Goal: Transaction & Acquisition: Purchase product/service

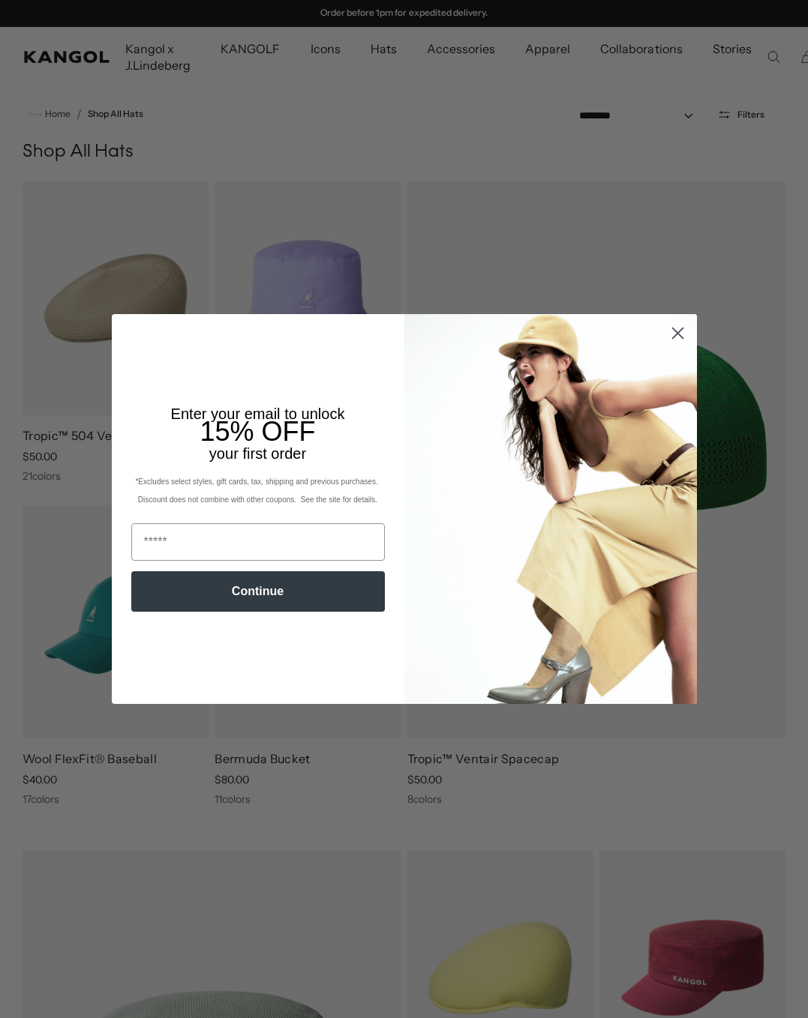
click at [672, 326] on circle "Close dialog" at bounding box center [676, 333] width 25 height 25
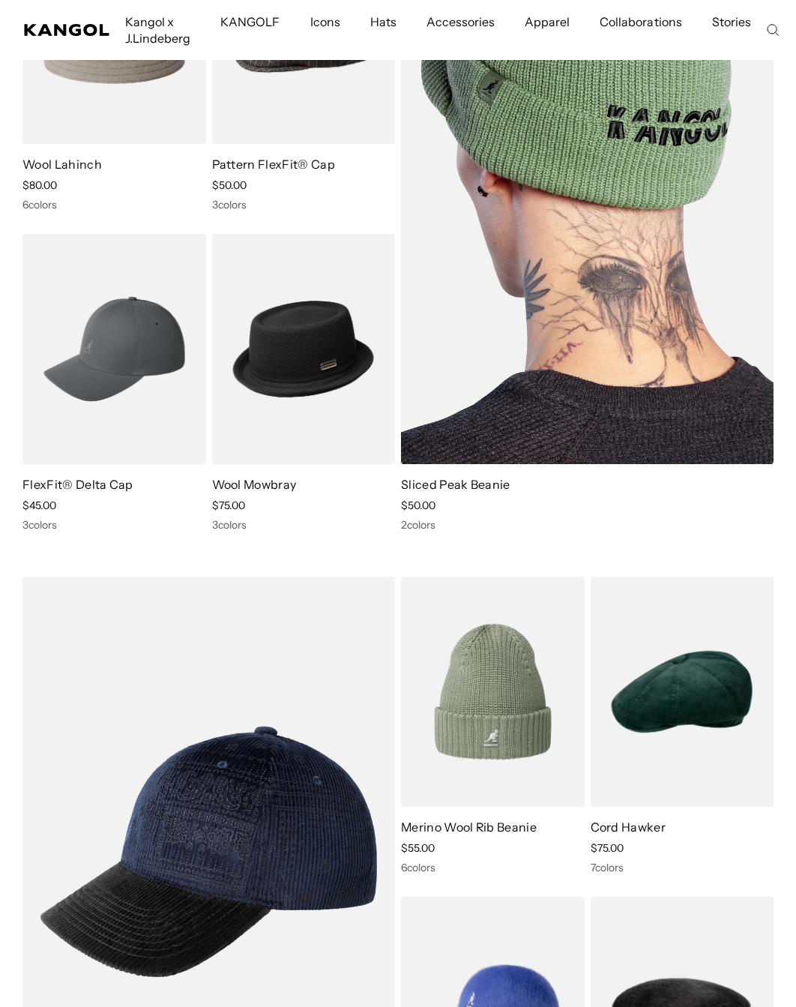
scroll to position [9525, 0]
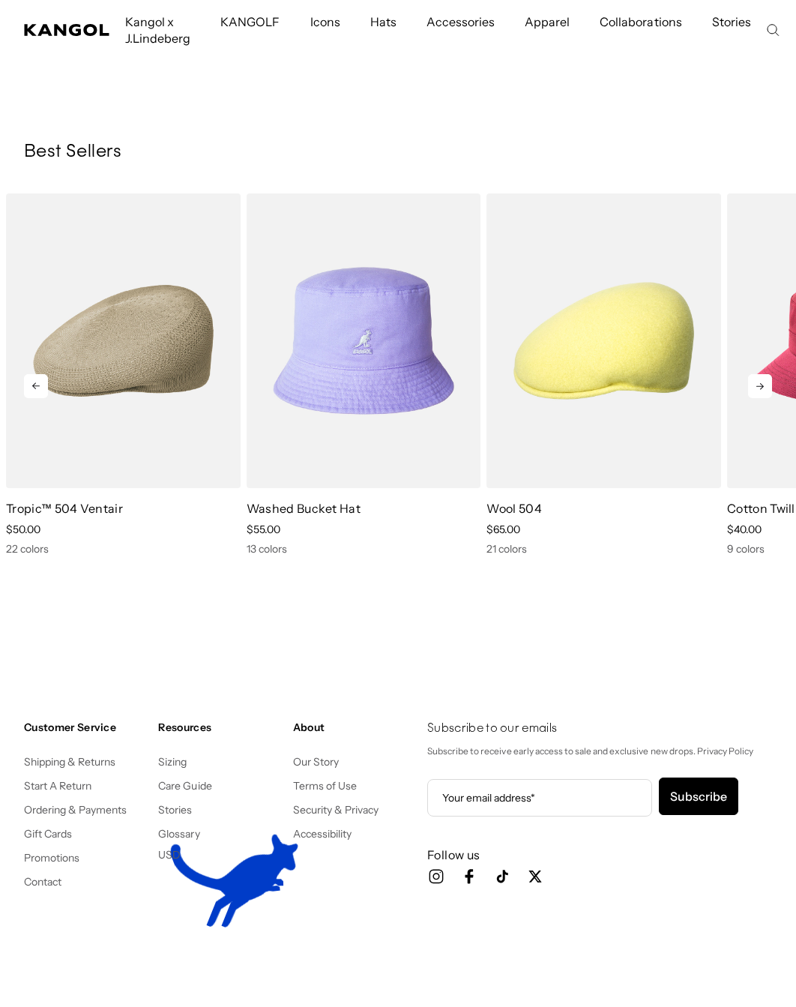
click at [758, 384] on icon at bounding box center [760, 386] width 24 height 24
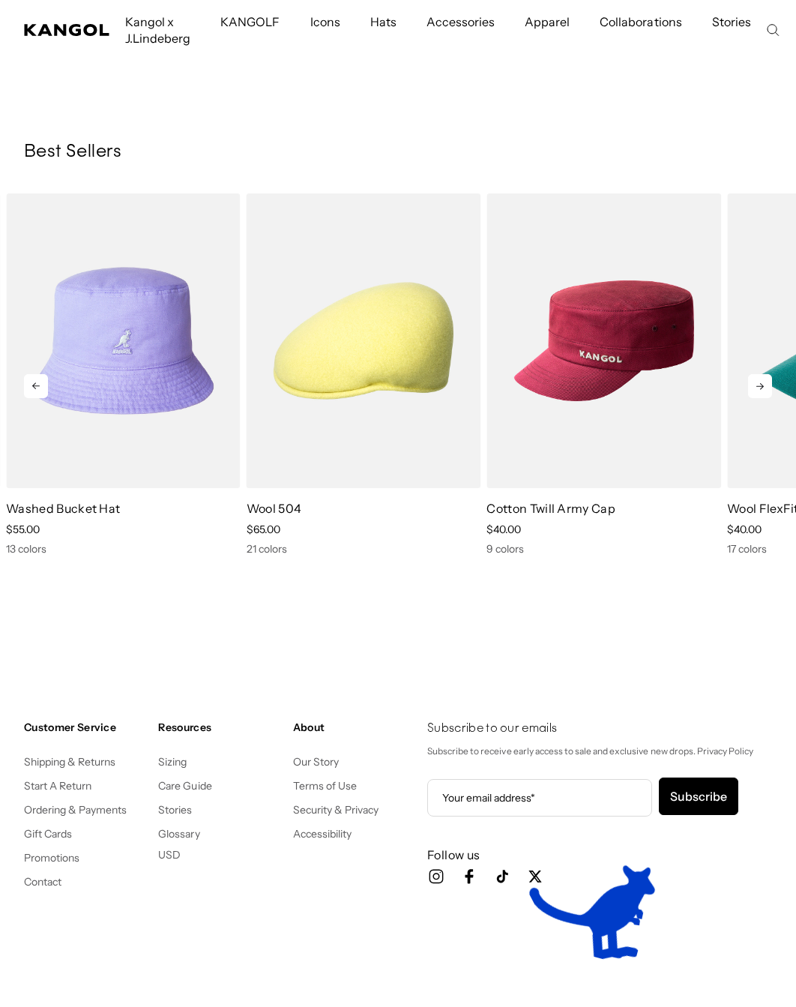
click at [759, 384] on icon at bounding box center [760, 386] width 24 height 24
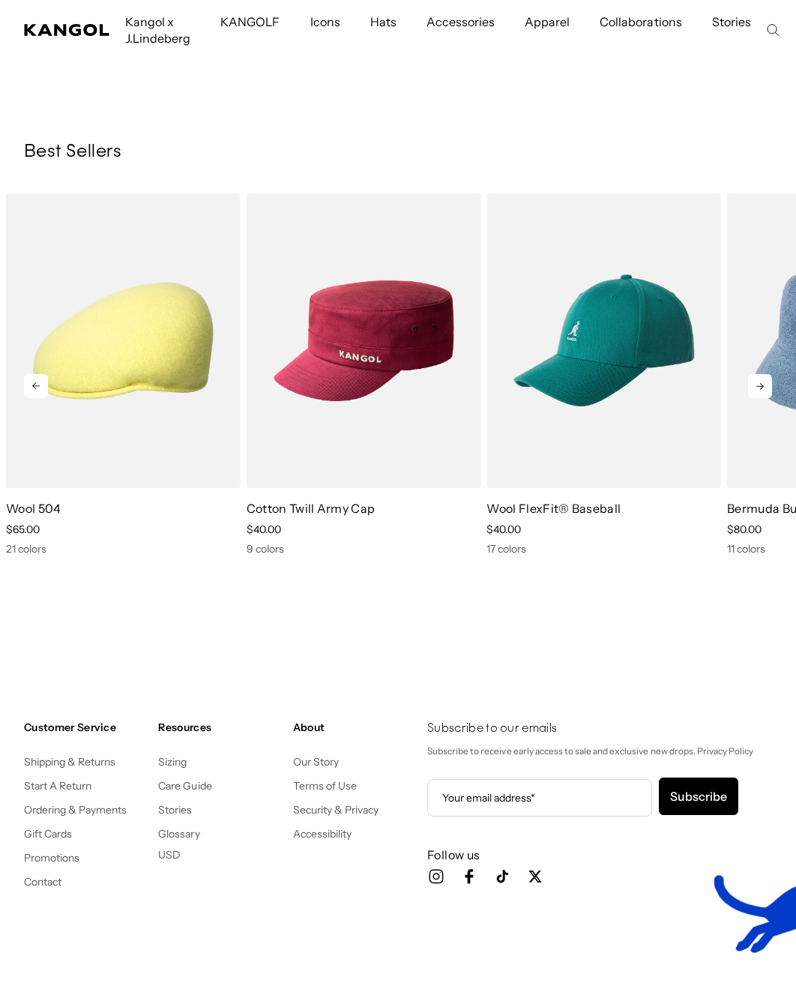
click at [759, 384] on icon at bounding box center [760, 386] width 24 height 24
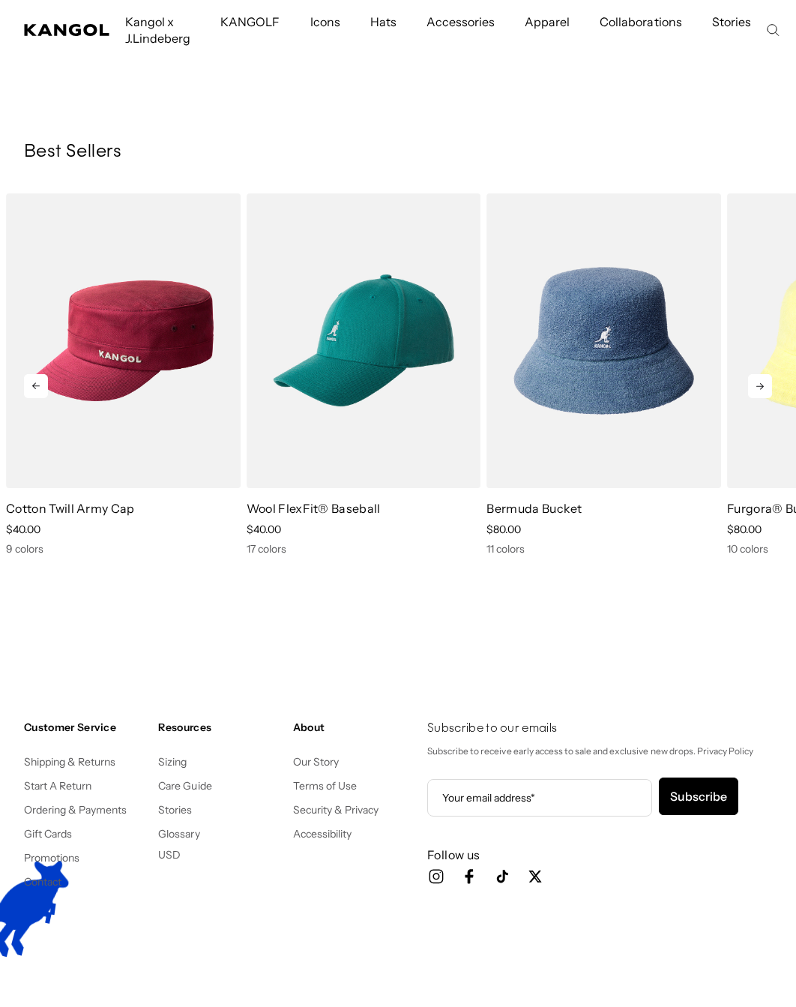
click at [759, 384] on icon at bounding box center [760, 386] width 24 height 24
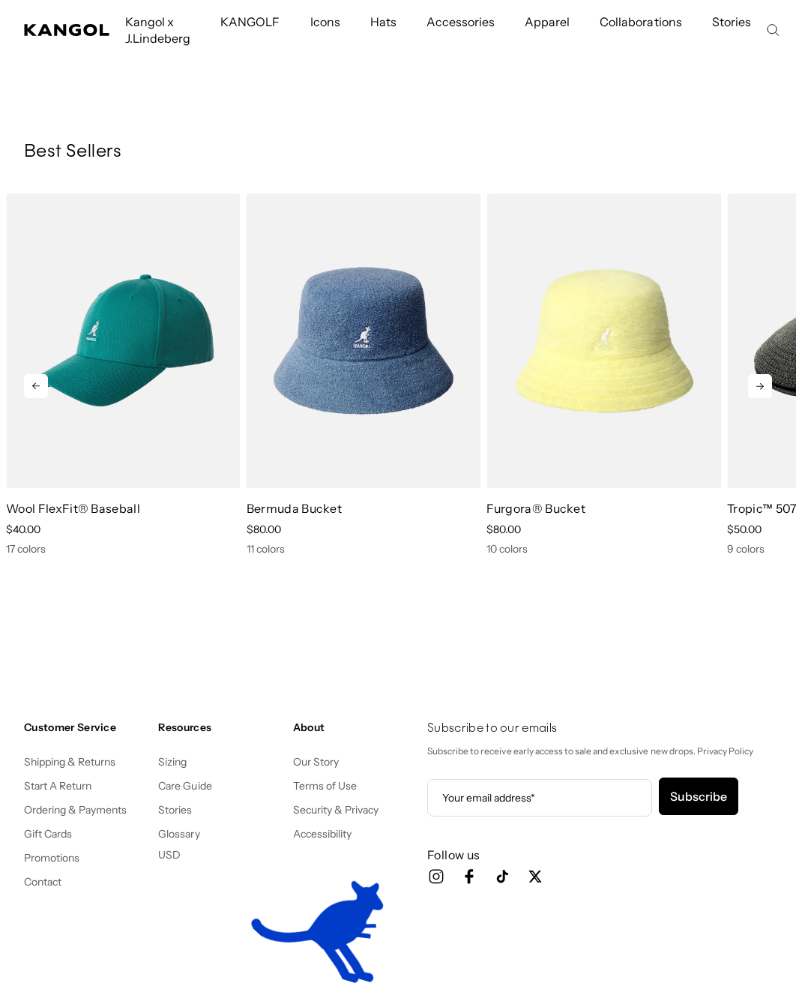
click at [759, 385] on icon at bounding box center [760, 386] width 24 height 24
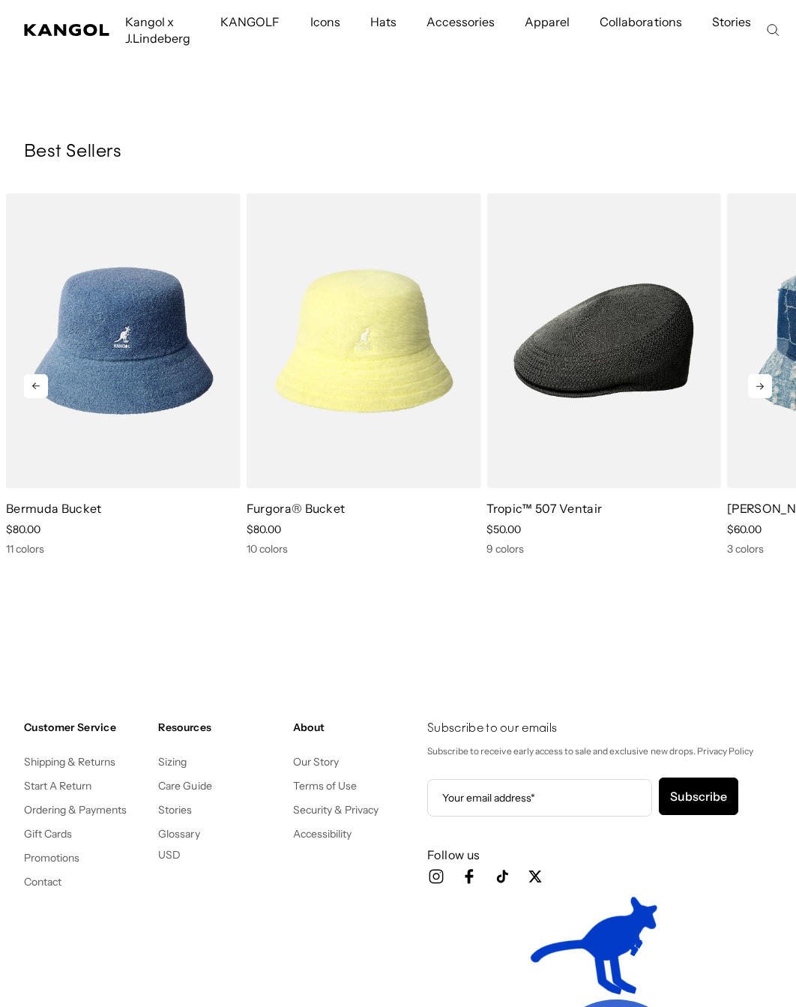
click at [759, 385] on icon at bounding box center [760, 386] width 24 height 24
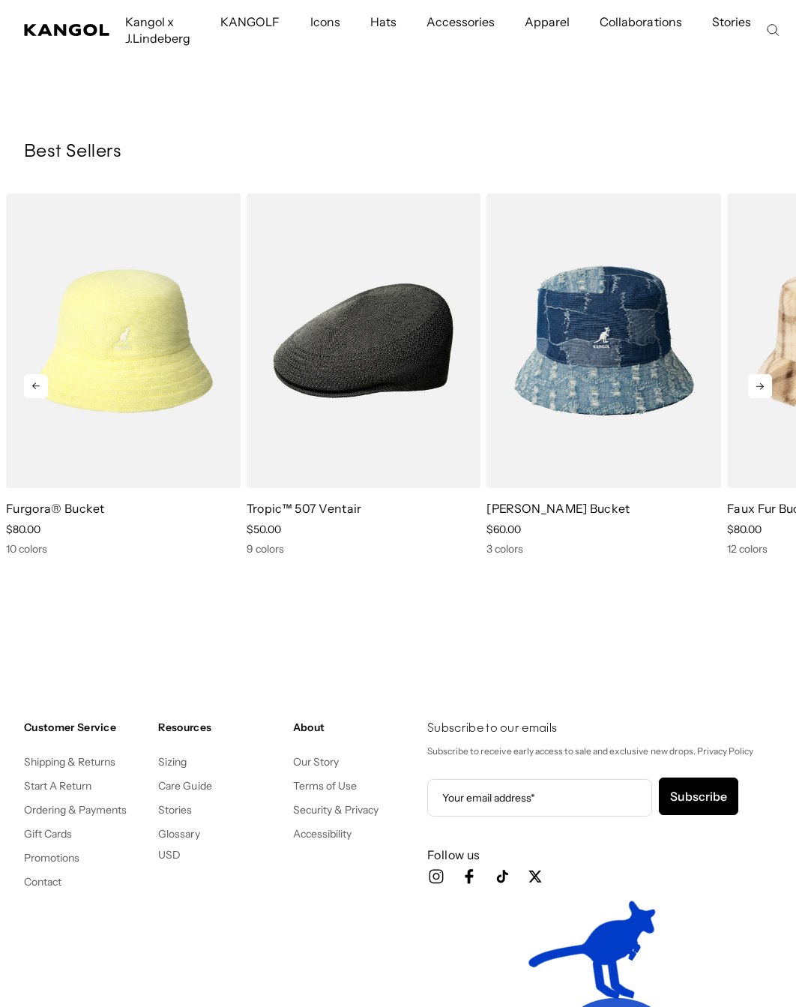
click at [759, 385] on icon at bounding box center [760, 386] width 24 height 24
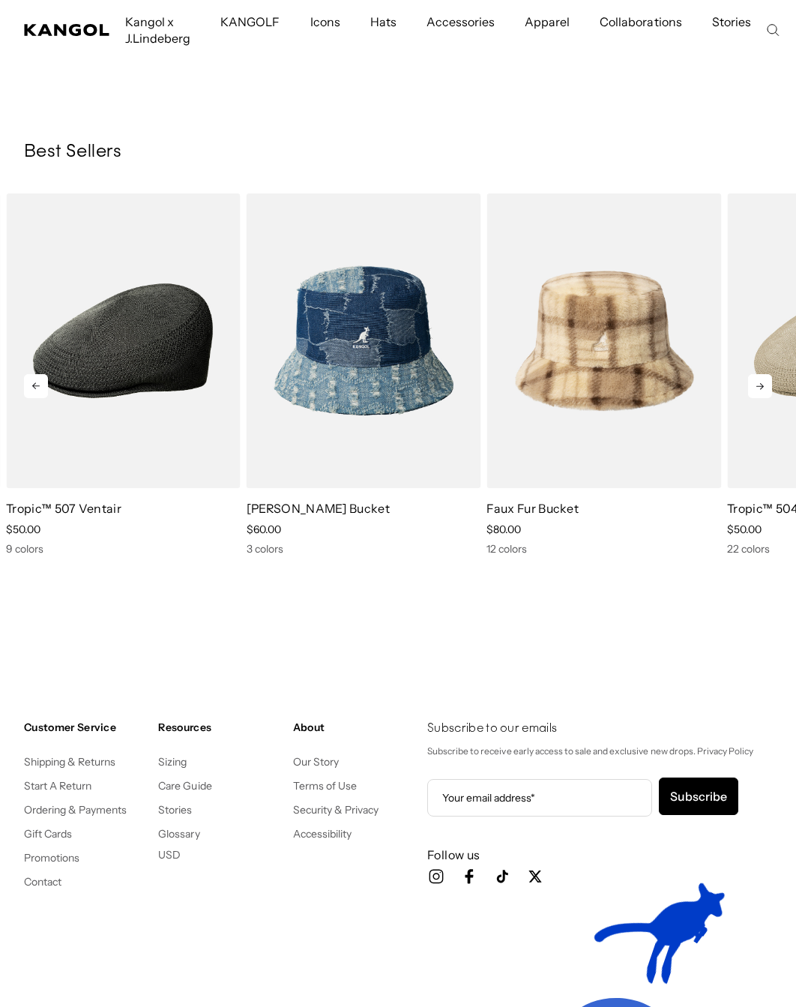
click at [759, 385] on icon at bounding box center [760, 386] width 24 height 24
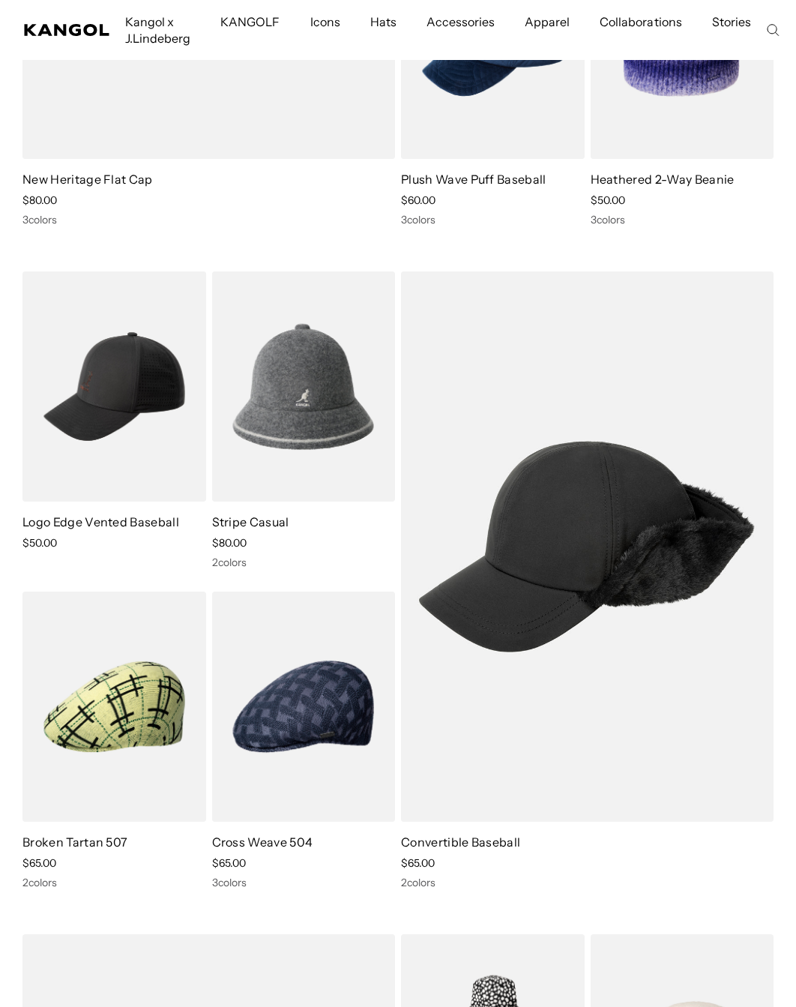
scroll to position [0, 309]
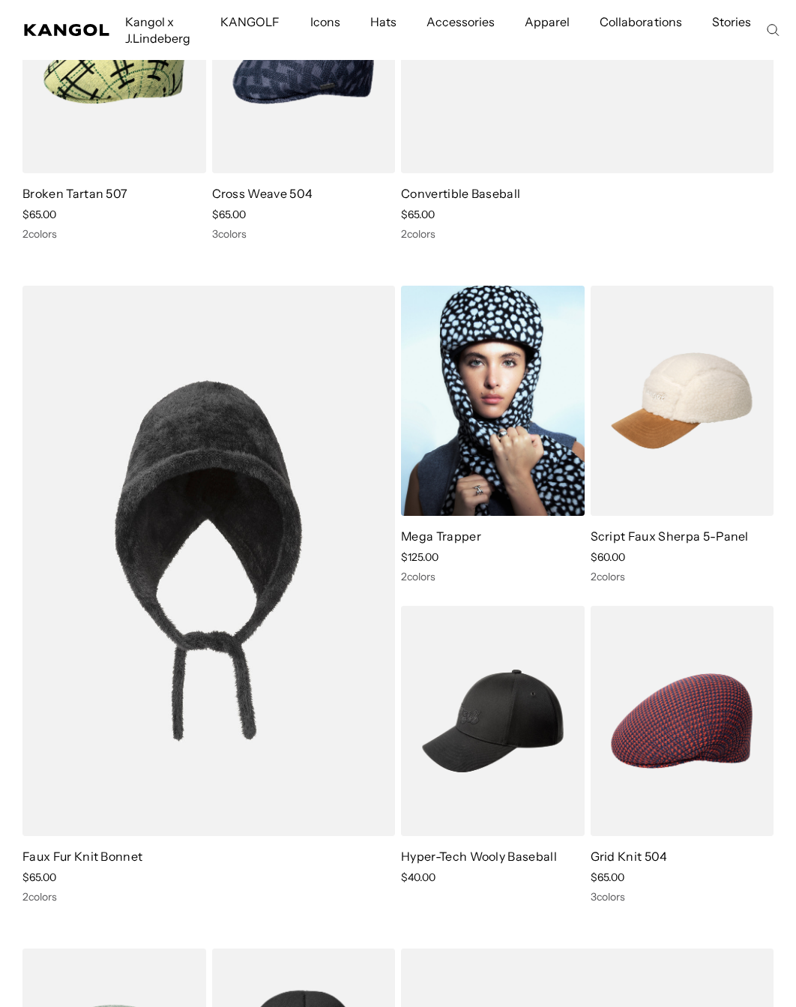
click at [493, 386] on img at bounding box center [493, 401] width 184 height 230
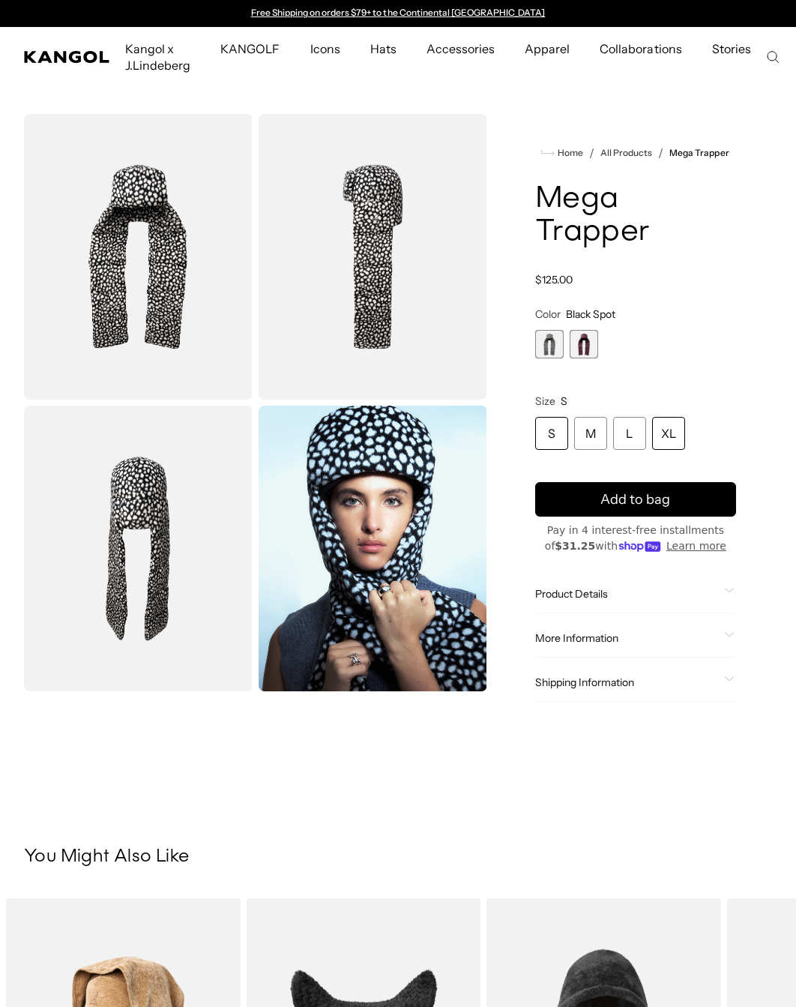
click at [669, 431] on div "XL" at bounding box center [668, 433] width 33 height 33
click at [671, 423] on div "XL" at bounding box center [668, 433] width 33 height 33
click at [584, 343] on span "2 of 2" at bounding box center [584, 344] width 28 height 28
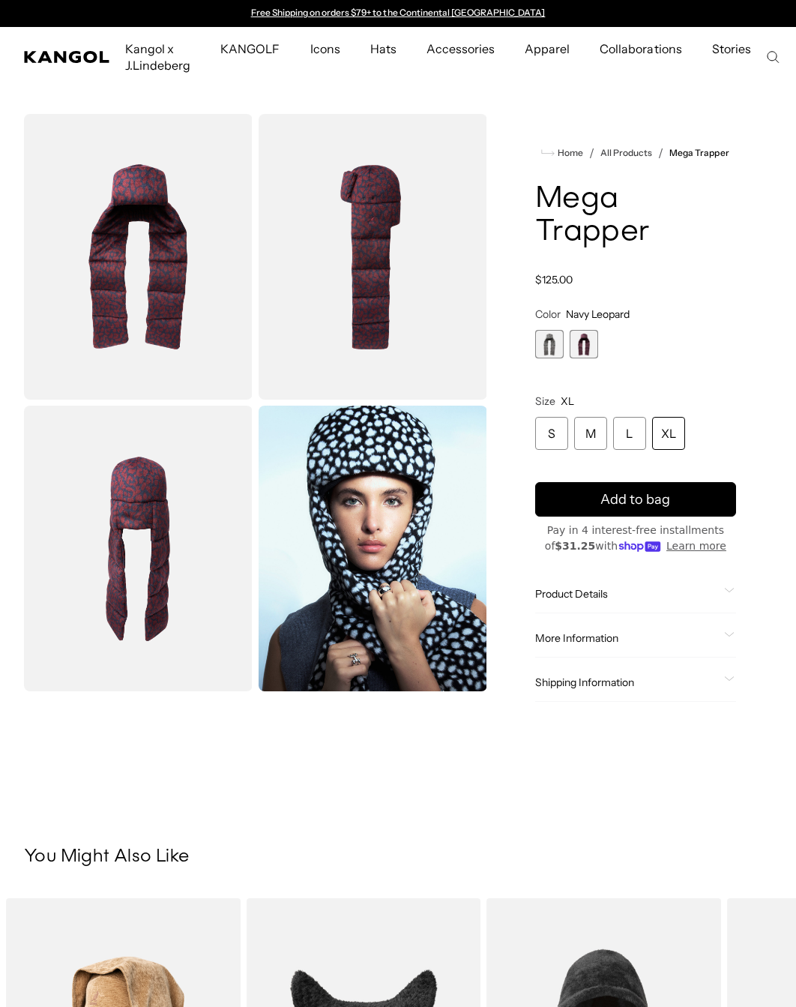
click at [553, 339] on span "1 of 2" at bounding box center [549, 344] width 28 height 28
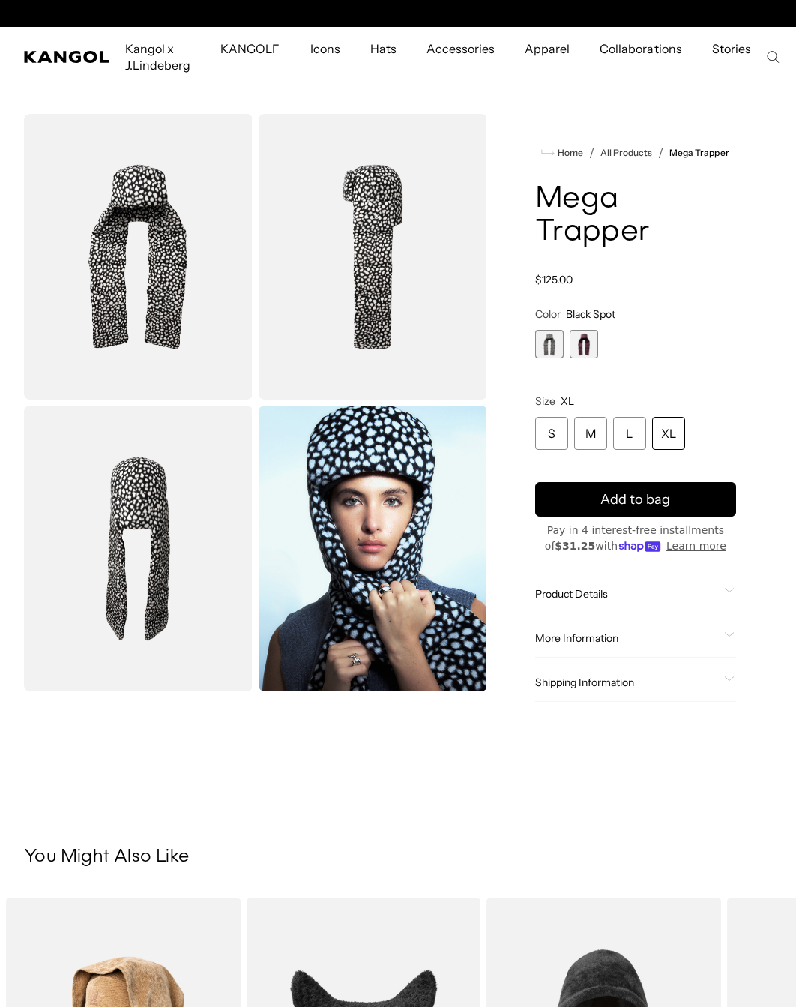
scroll to position [0, 309]
click at [590, 340] on span "2 of 2" at bounding box center [584, 344] width 28 height 28
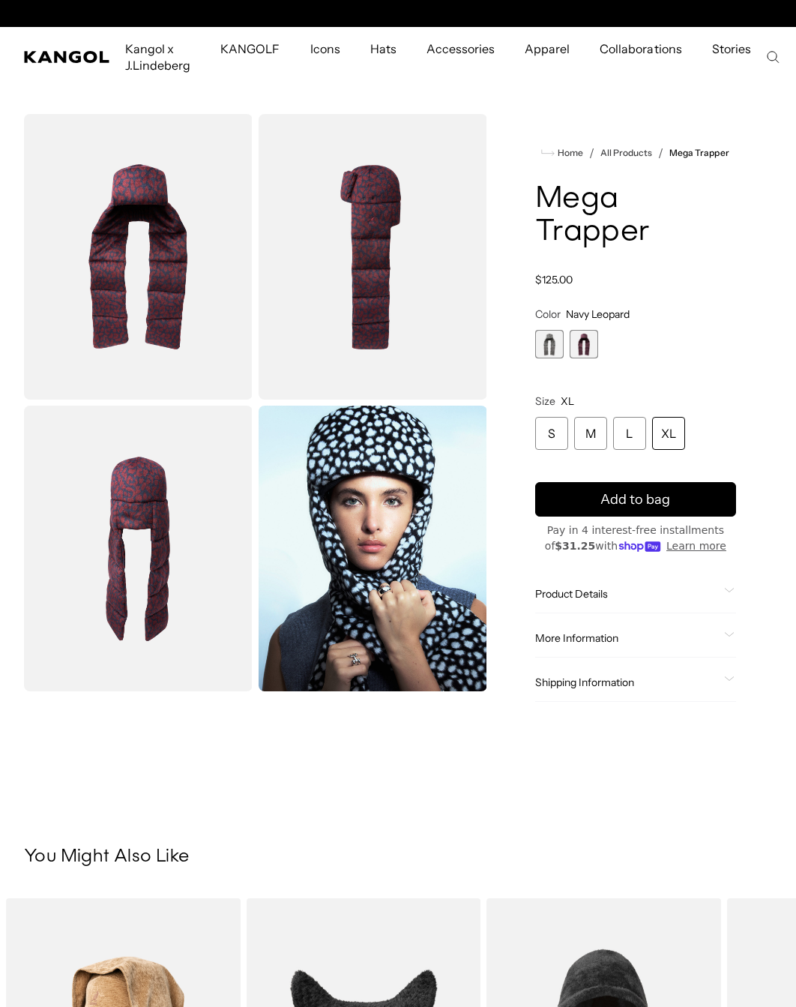
scroll to position [0, 309]
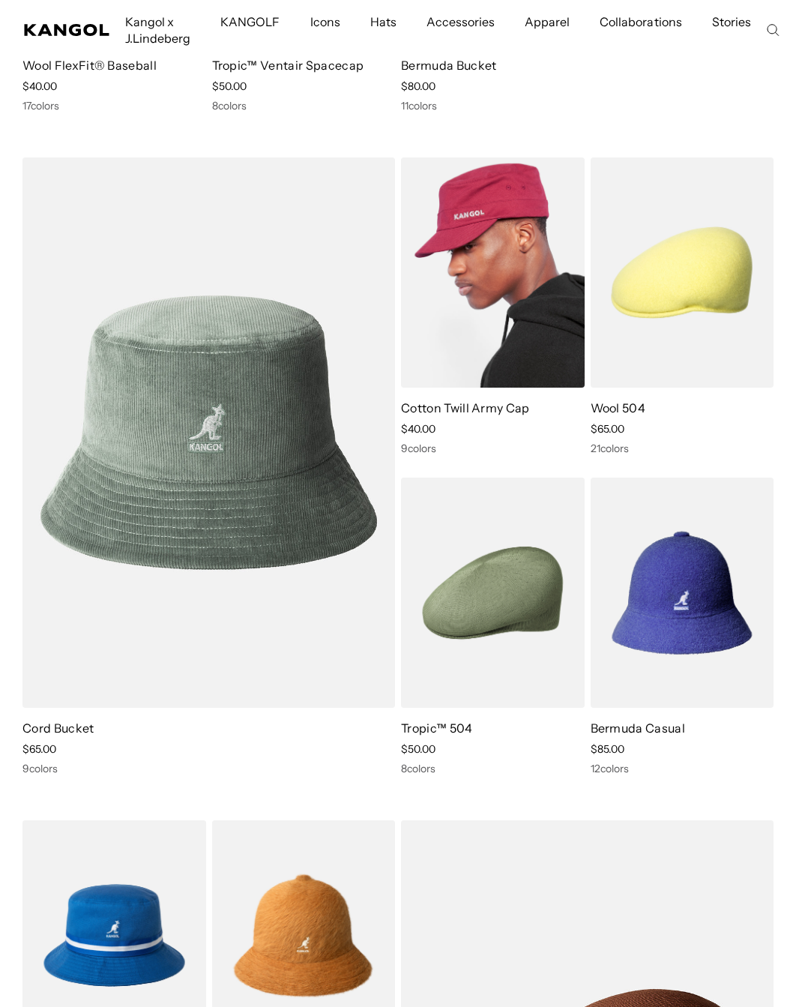
scroll to position [0, 309]
